Goal: Transaction & Acquisition: Book appointment/travel/reservation

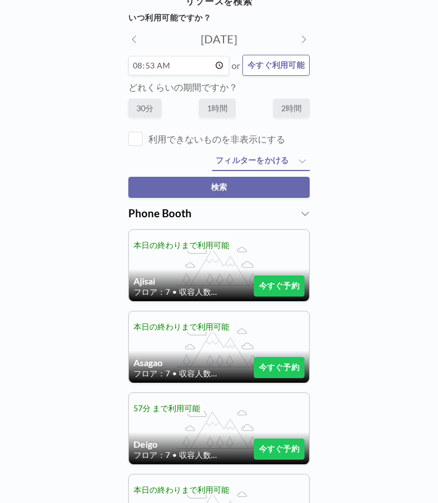
scroll to position [48, 0]
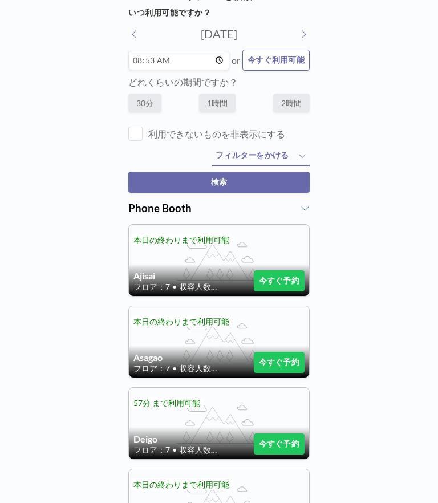
click at [223, 104] on label "1時間" at bounding box center [217, 102] width 36 height 19
radio input "true"
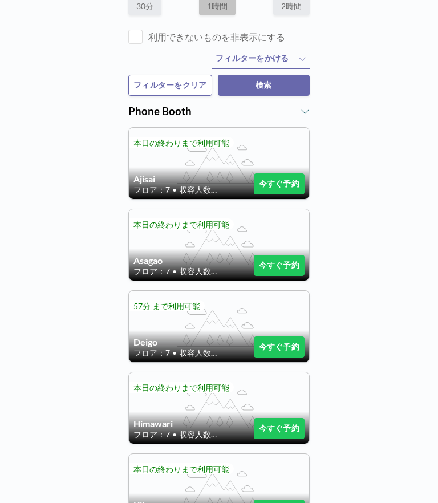
scroll to position [145, 0]
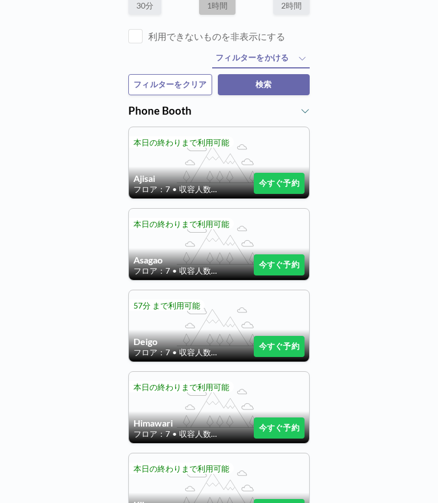
click at [284, 190] on button "今すぐ予約" at bounding box center [279, 183] width 51 height 21
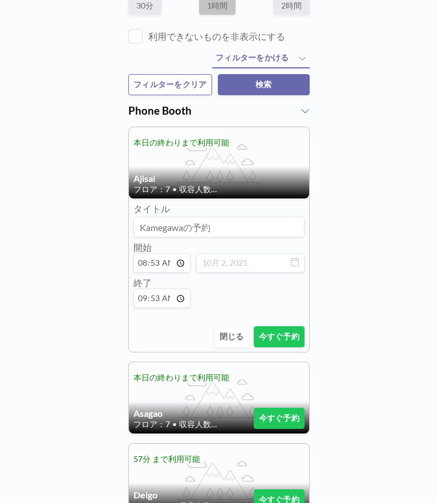
click at [285, 345] on button "今すぐ予約" at bounding box center [279, 336] width 51 height 21
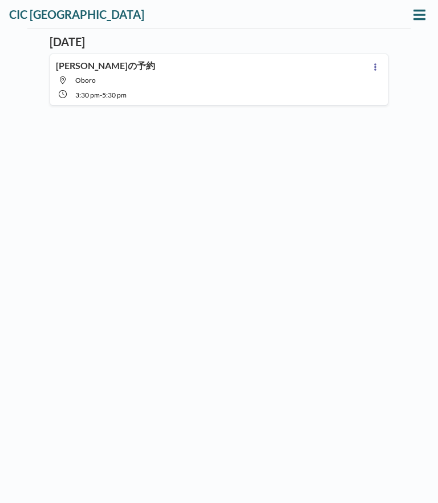
click at [419, 9] on icon at bounding box center [419, 15] width 12 height 14
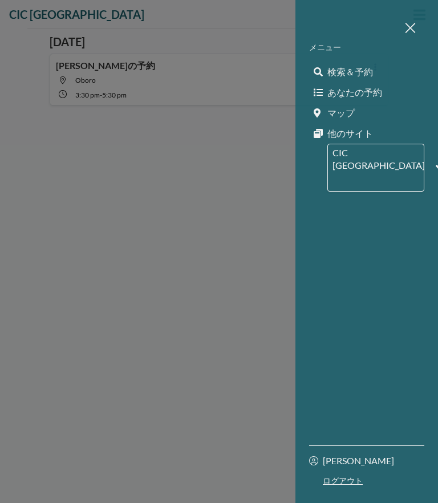
click at [361, 91] on span "あなたの予約" at bounding box center [354, 92] width 55 height 11
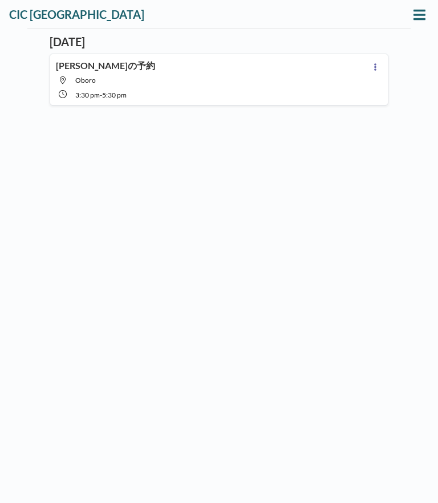
click at [419, 10] on icon at bounding box center [419, 14] width 12 height 10
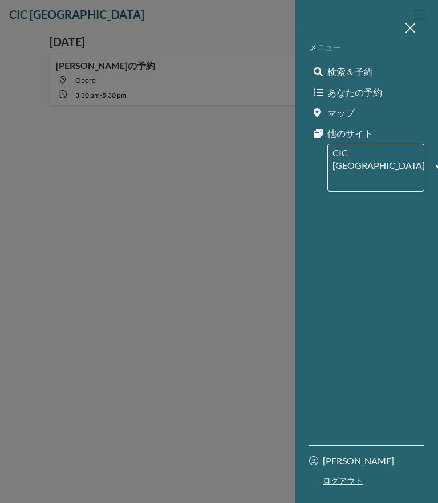
click at [231, 223] on div at bounding box center [219, 251] width 438 height 503
